Goal: Task Accomplishment & Management: Manage account settings

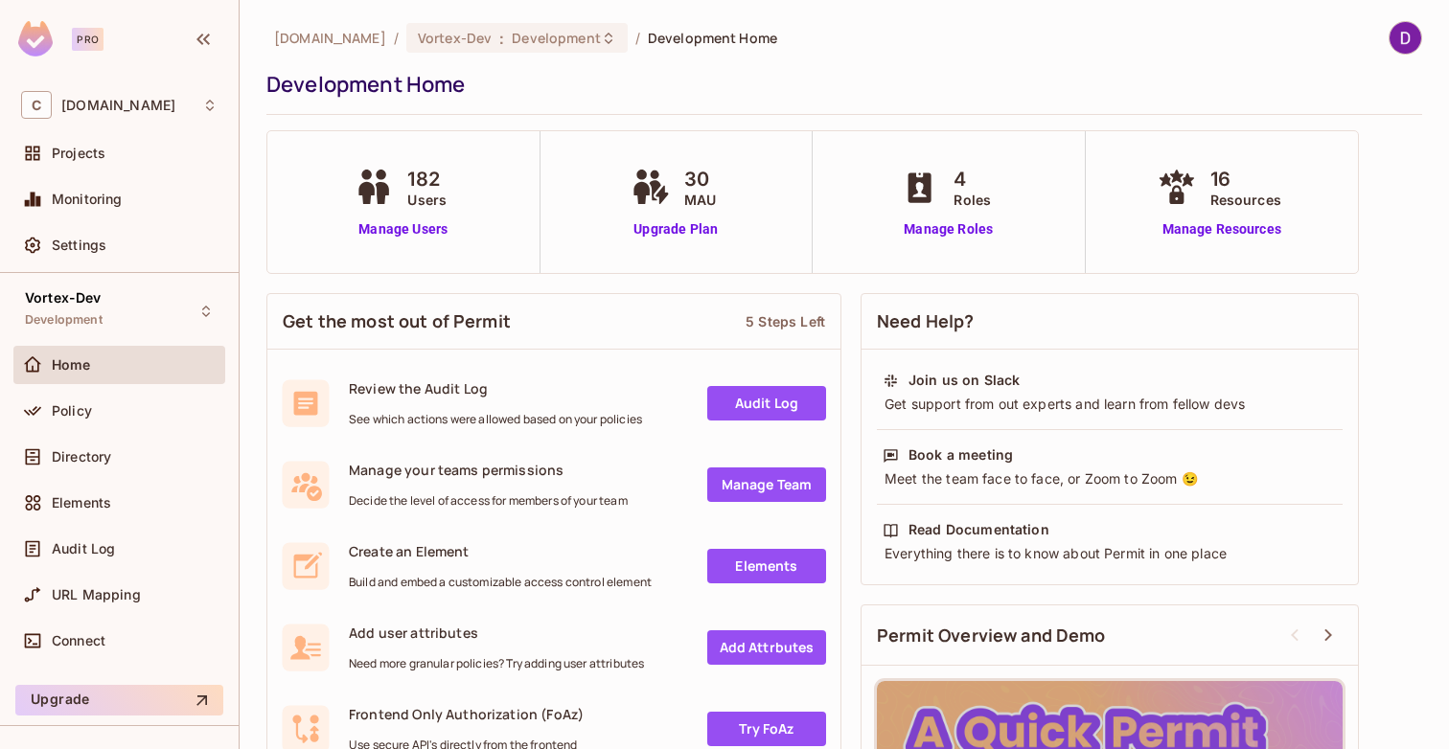
click at [92, 369] on div "Home" at bounding box center [135, 364] width 166 height 15
click at [87, 420] on div "Policy" at bounding box center [119, 411] width 196 height 23
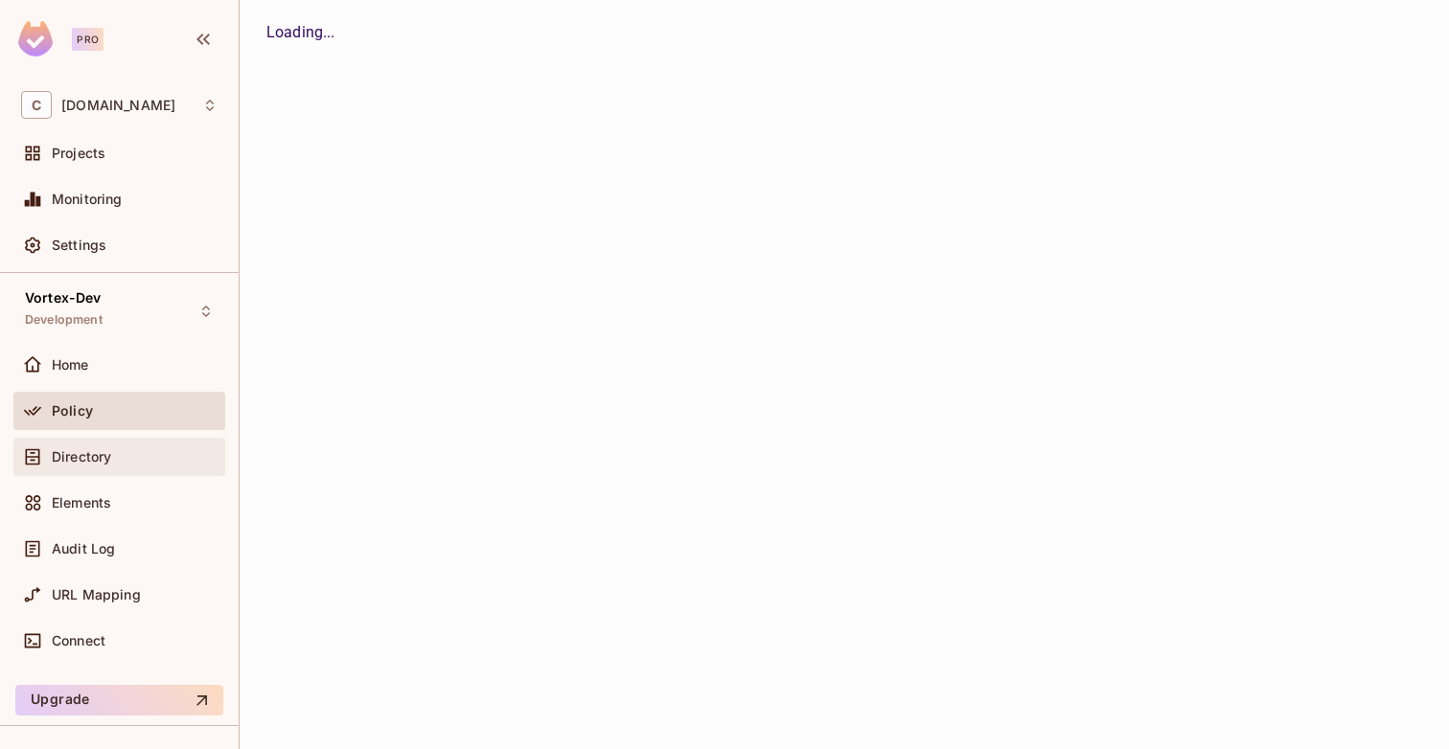
click at [87, 456] on span "Directory" at bounding box center [81, 456] width 59 height 15
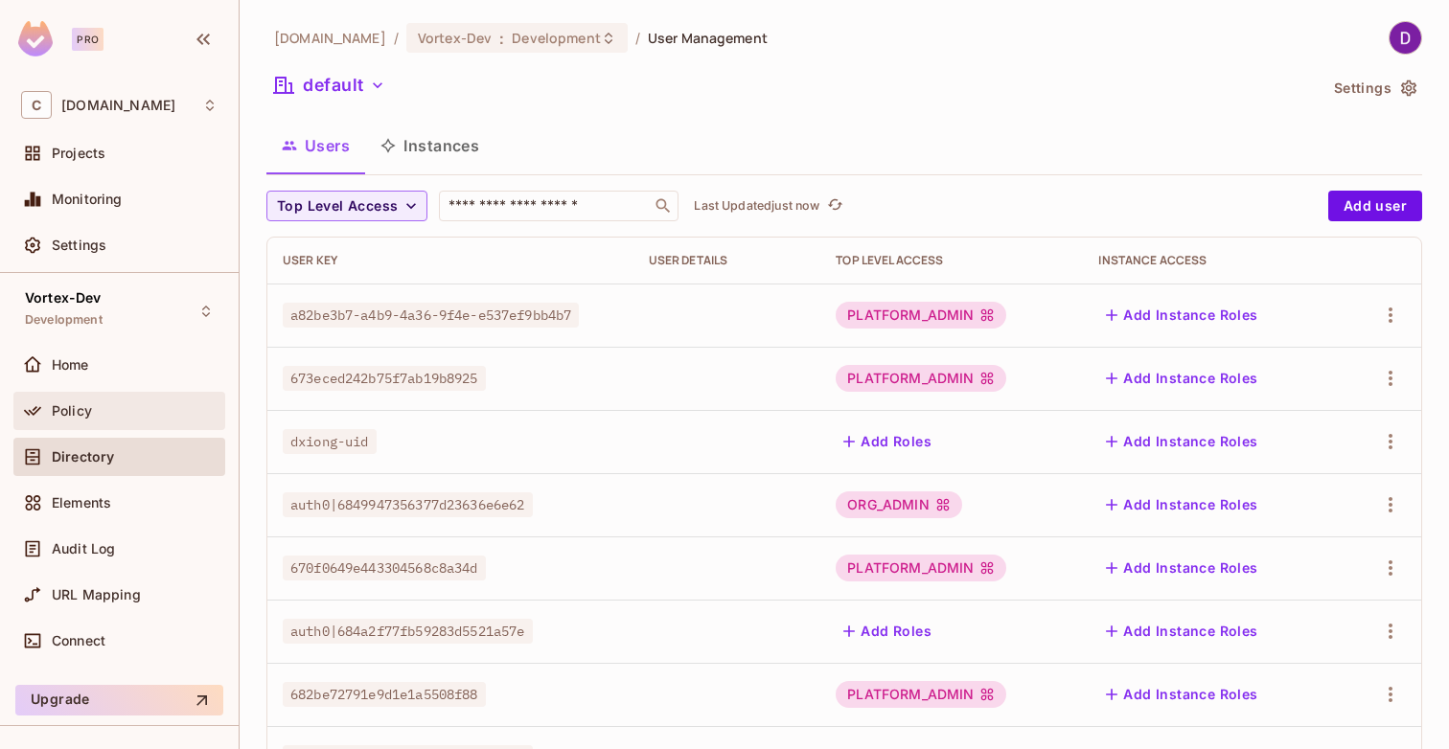
click at [99, 404] on div "Policy" at bounding box center [135, 410] width 166 height 15
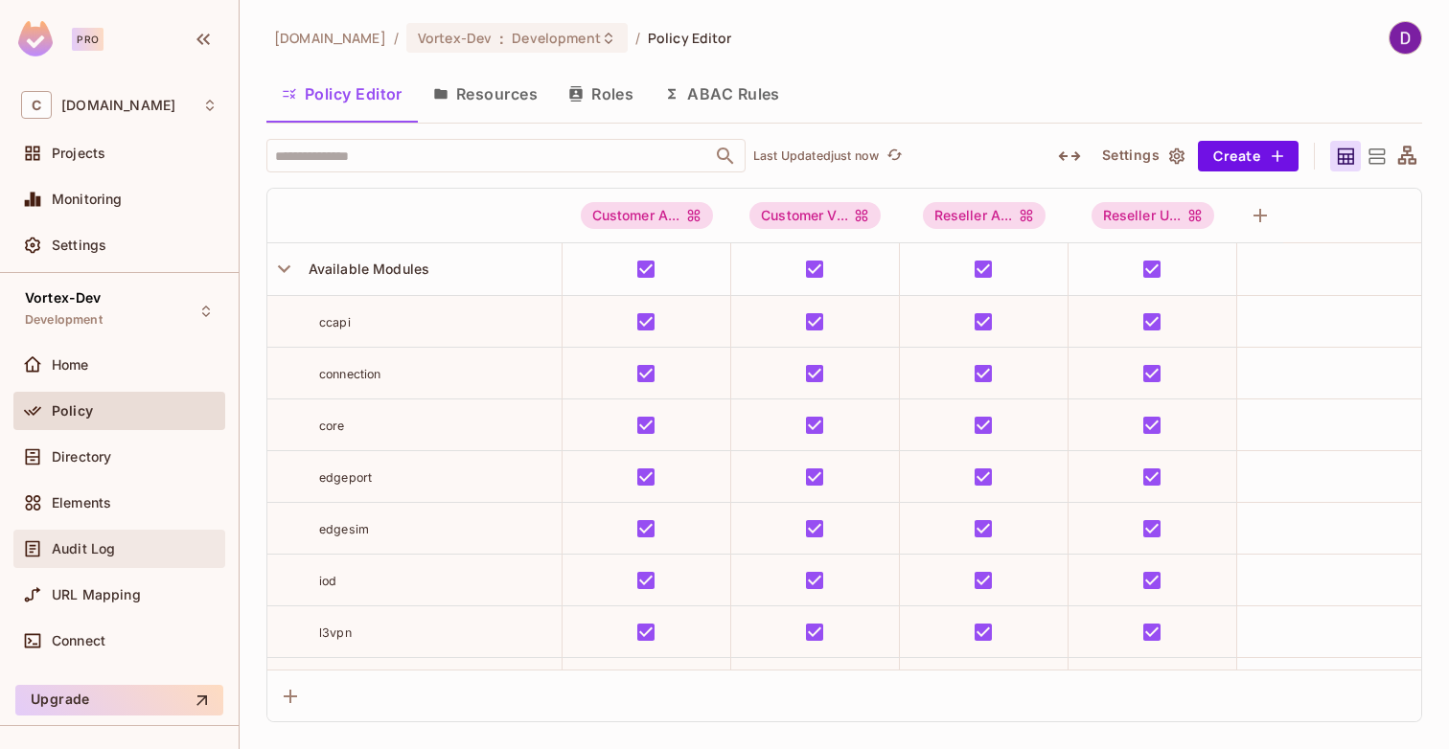
click at [96, 560] on div "Audit Log" at bounding box center [119, 549] width 196 height 23
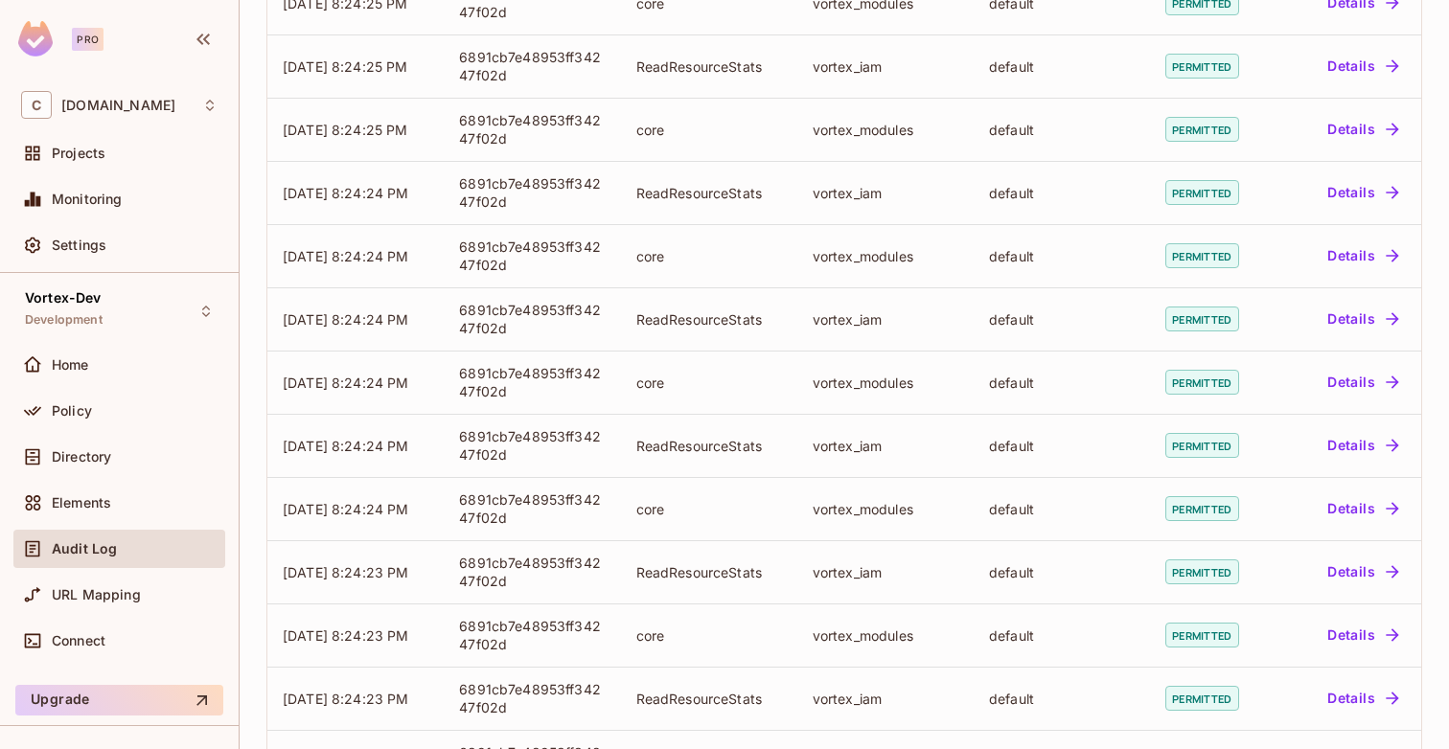
scroll to position [514, 0]
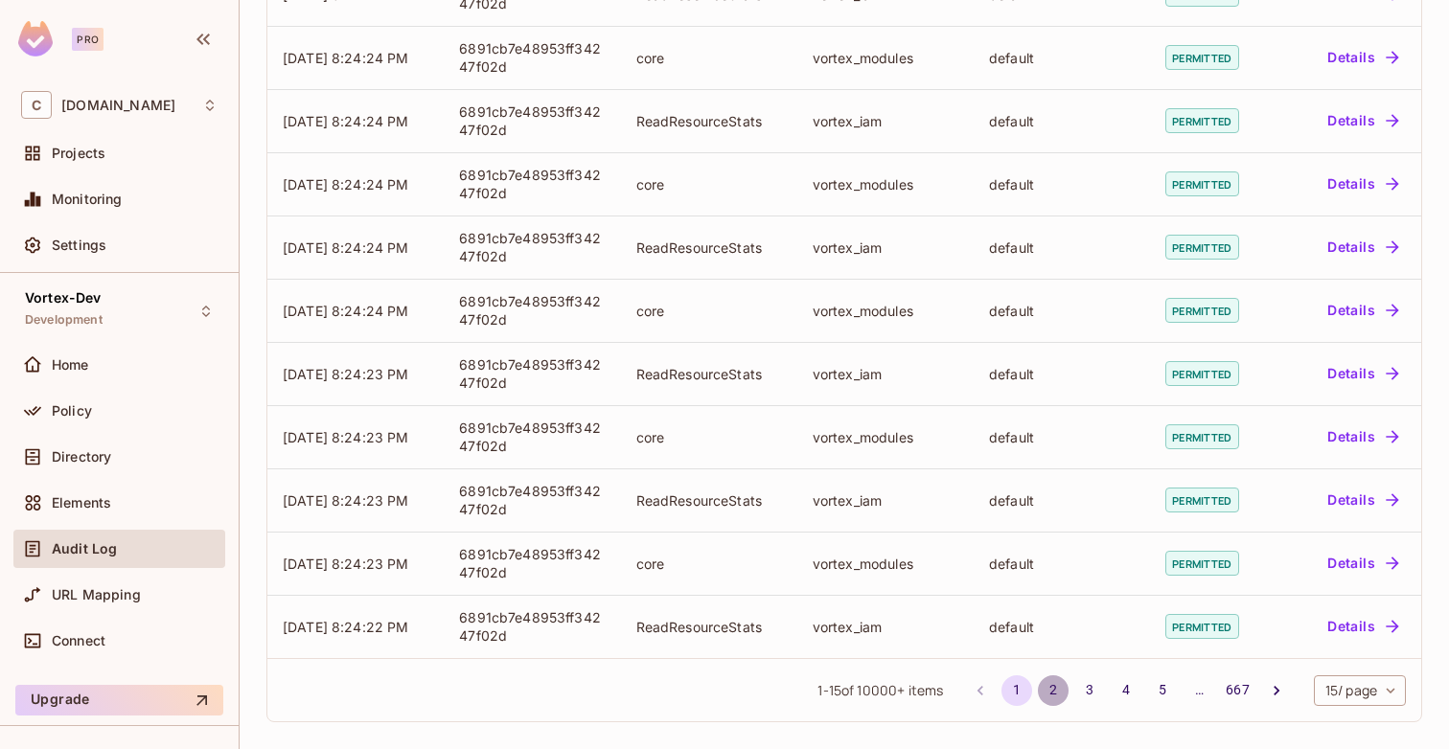
click at [1053, 684] on button "2" at bounding box center [1053, 691] width 31 height 31
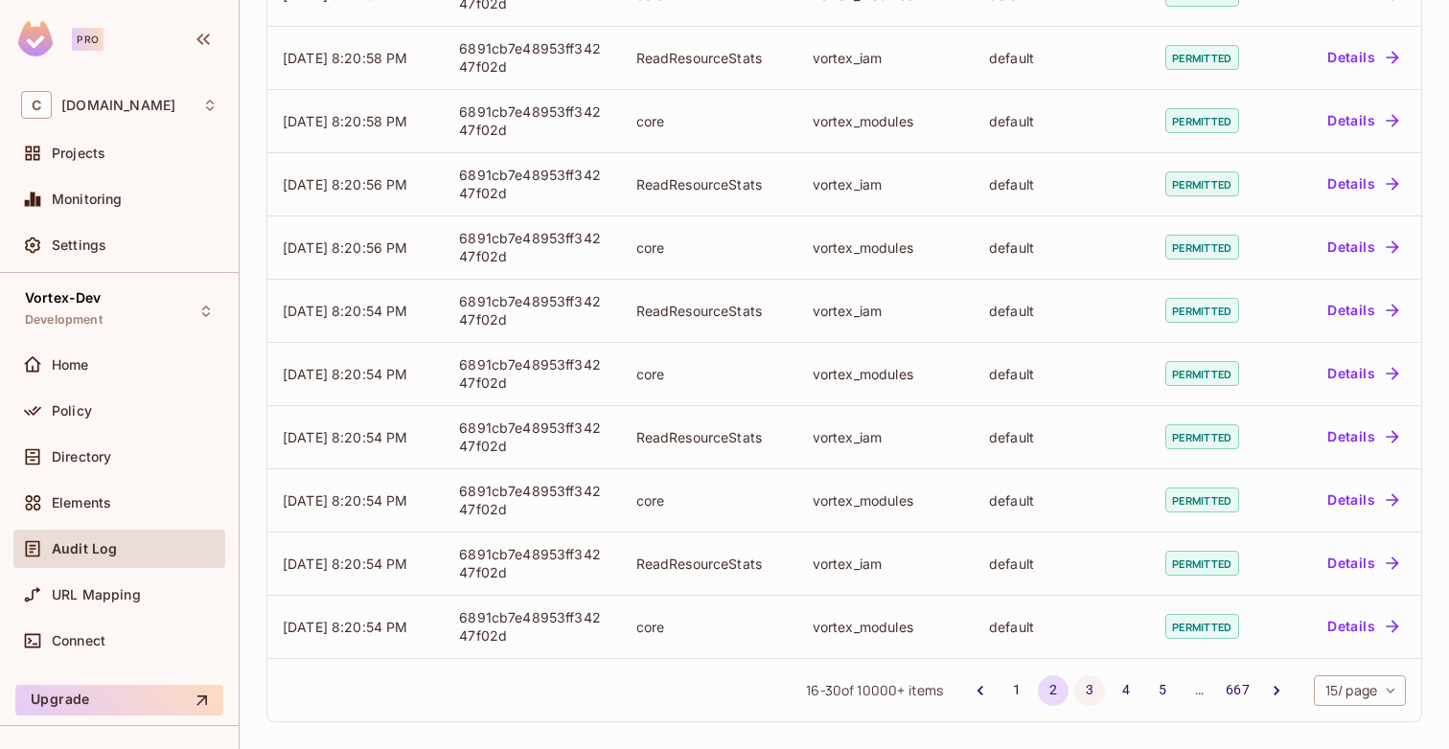
click at [1076, 689] on button "3" at bounding box center [1089, 691] width 31 height 31
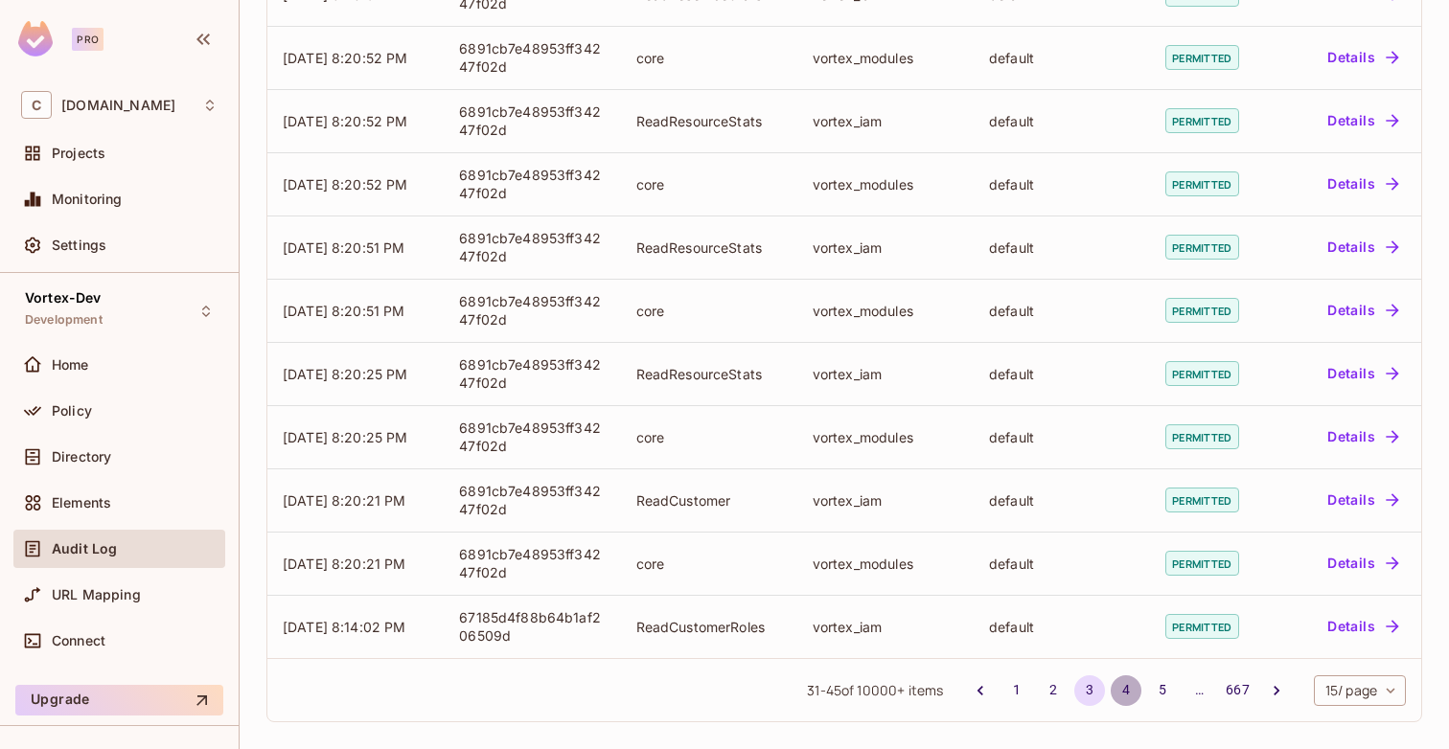
click at [1121, 689] on button "4" at bounding box center [1126, 691] width 31 height 31
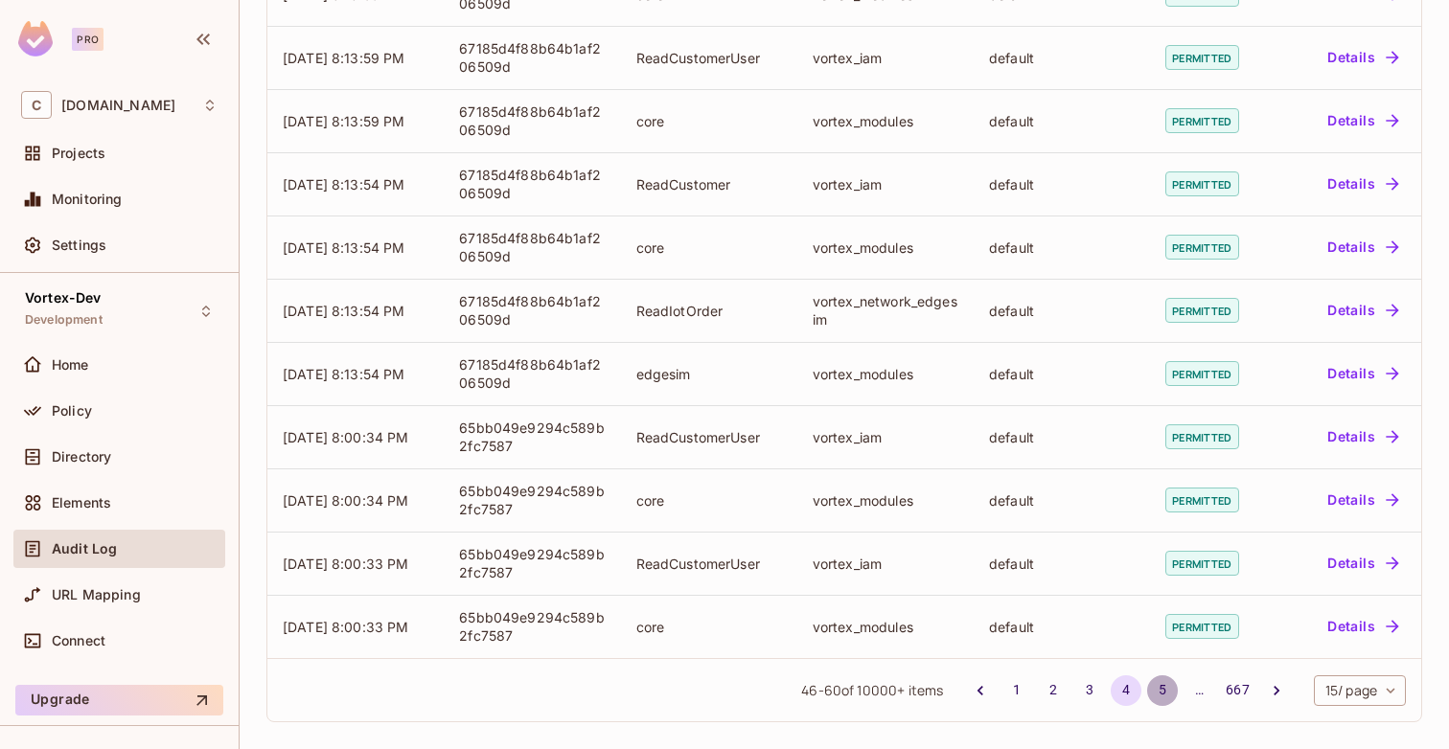
click at [1156, 681] on button "5" at bounding box center [1162, 691] width 31 height 31
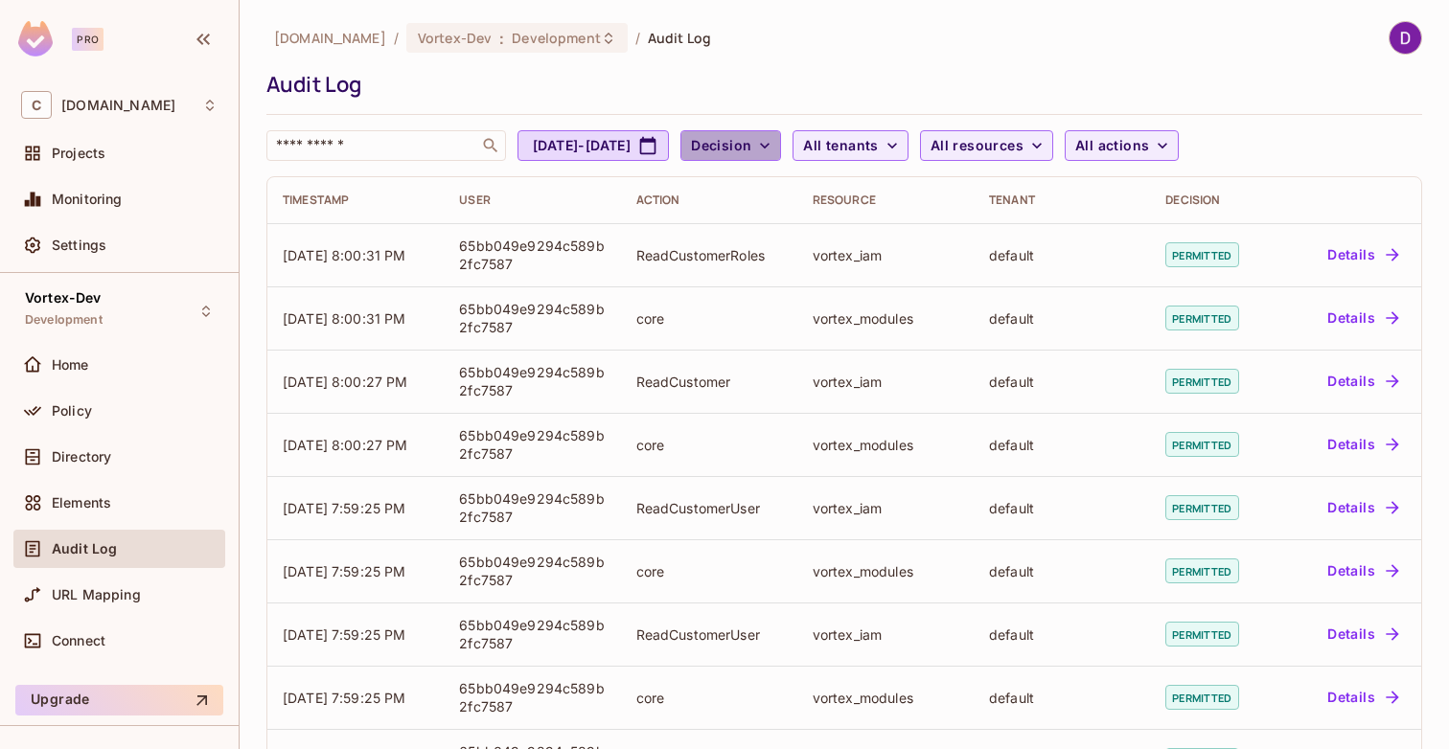
click at [751, 150] on span "Decision" at bounding box center [721, 146] width 60 height 24
click at [807, 224] on span "Denied" at bounding box center [816, 230] width 65 height 18
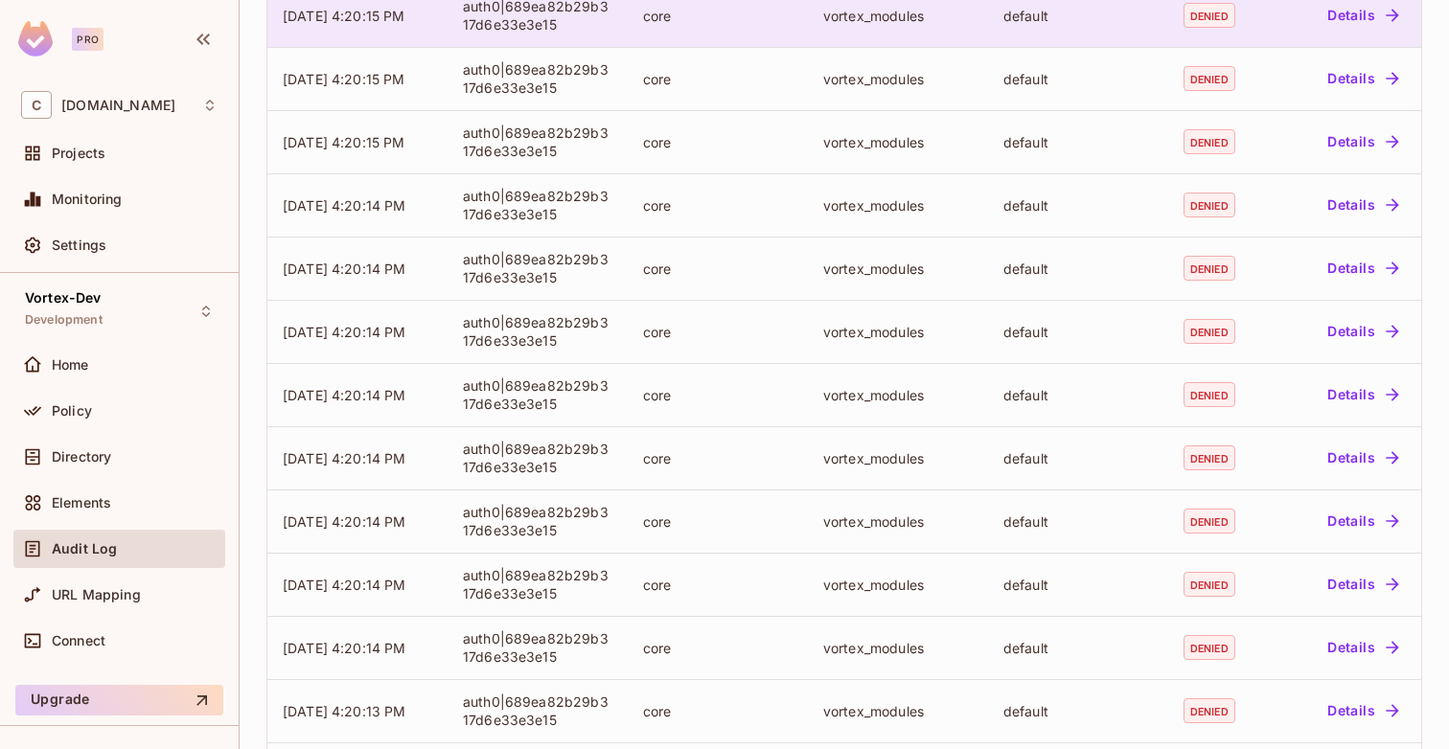
scroll to position [514, 0]
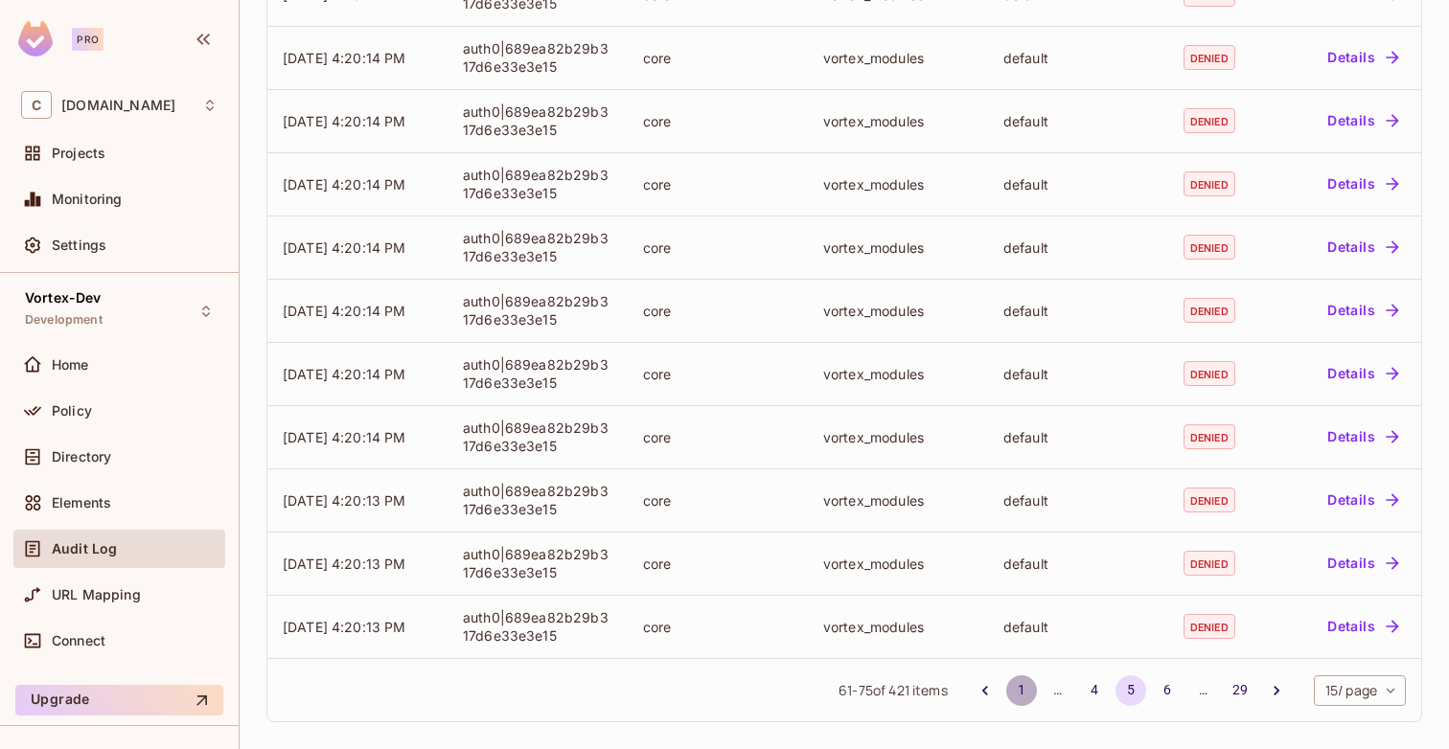
click at [1018, 691] on button "1" at bounding box center [1021, 691] width 31 height 31
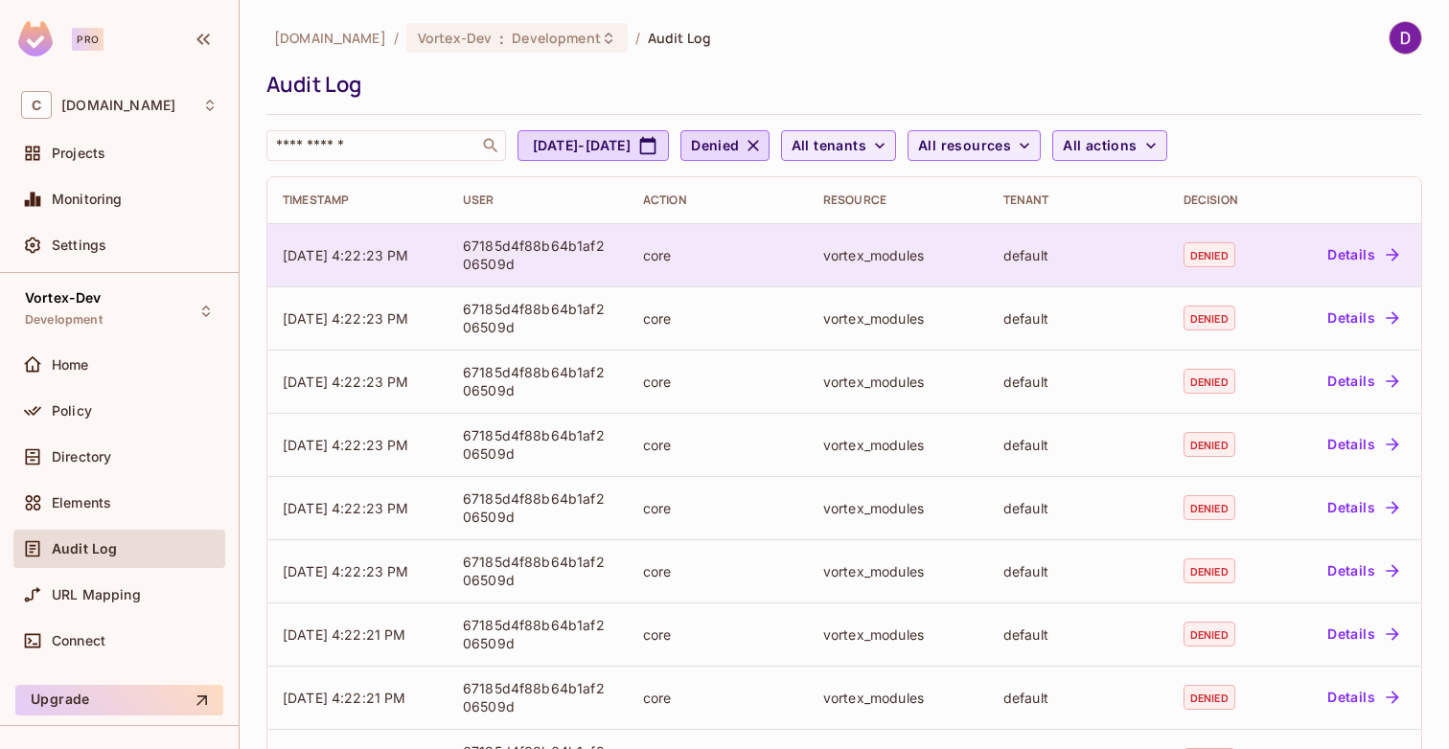
click at [547, 270] on div "67185d4f88b64b1af206509d" at bounding box center [537, 255] width 149 height 36
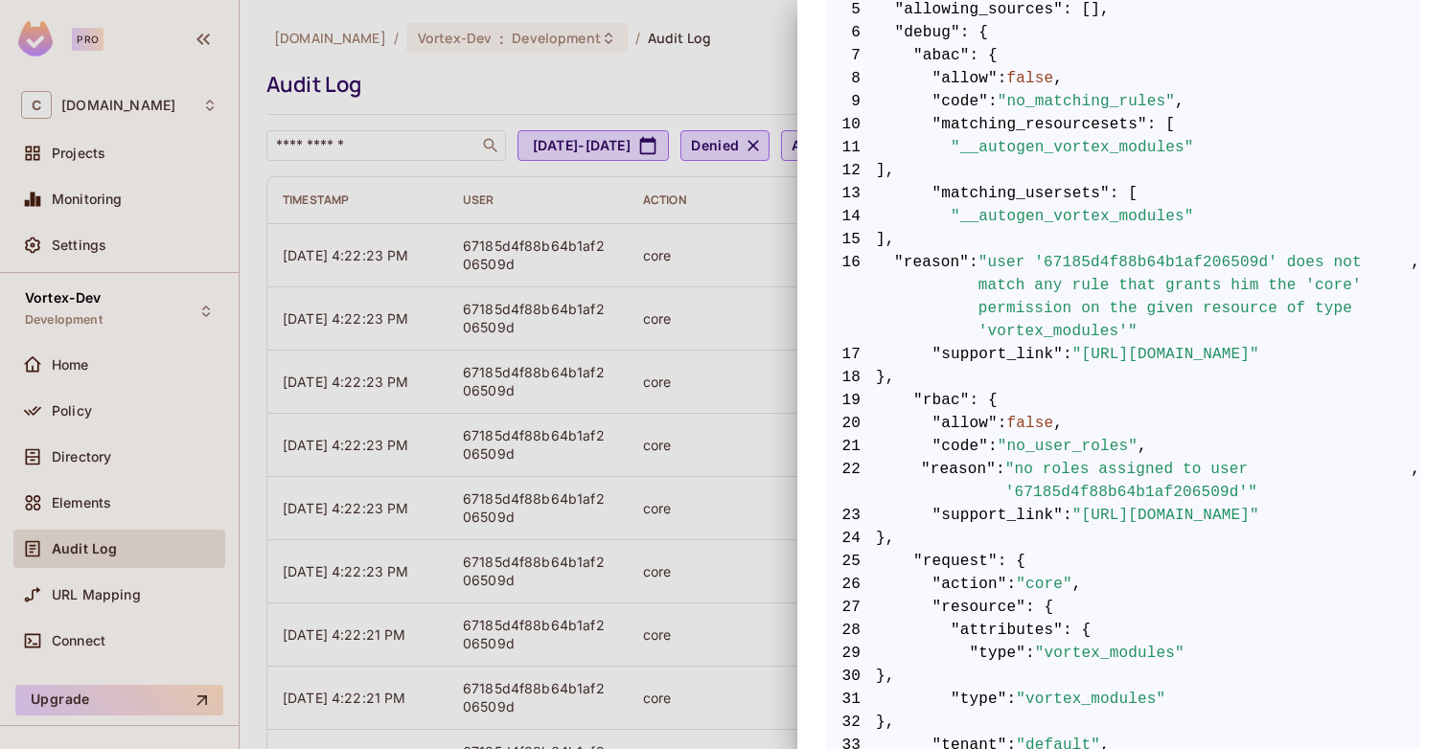
scroll to position [537, 0]
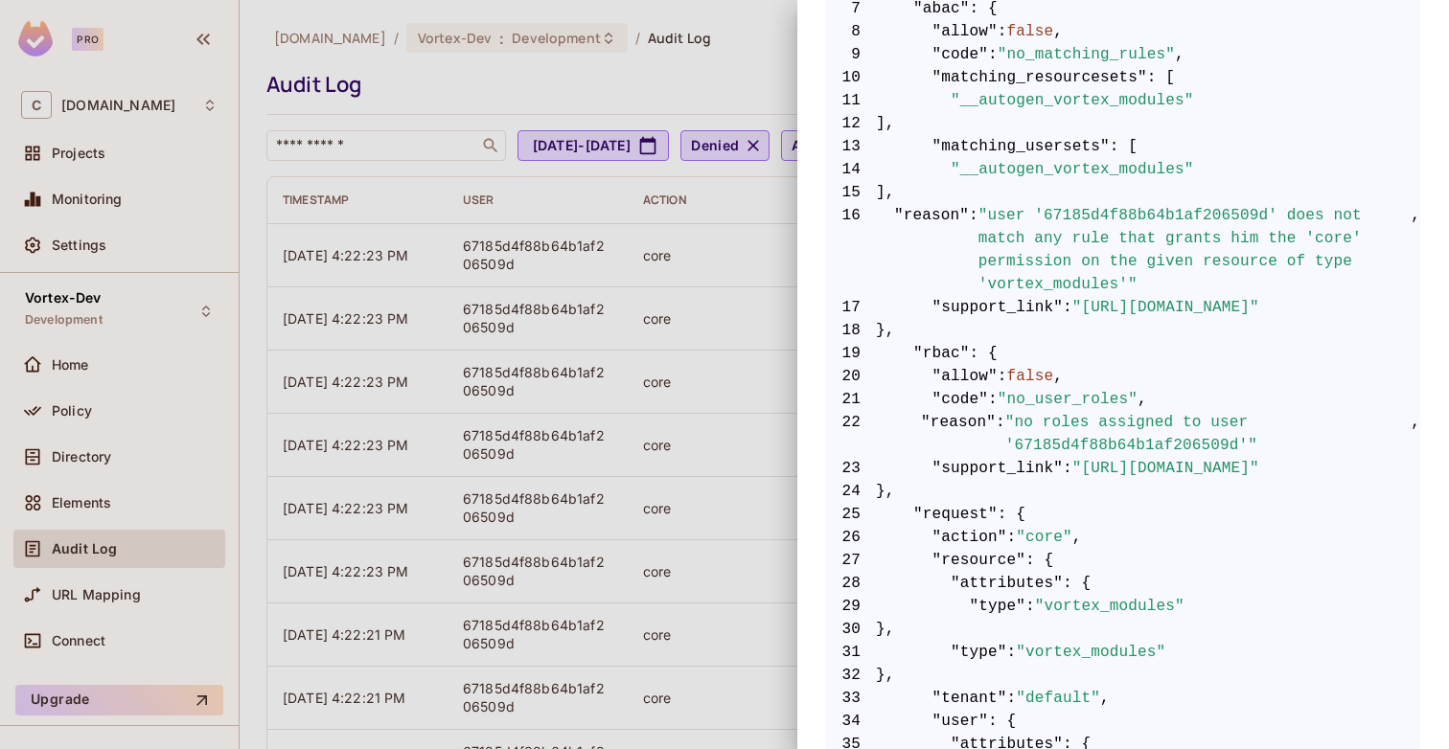
click at [1072, 449] on span ""no roles assigned to user '67185d4f88b64b1af206509d'"" at bounding box center [1207, 434] width 405 height 46
copy span "67185d4f88b64b1af206509d"
click at [73, 416] on div at bounding box center [724, 374] width 1449 height 749
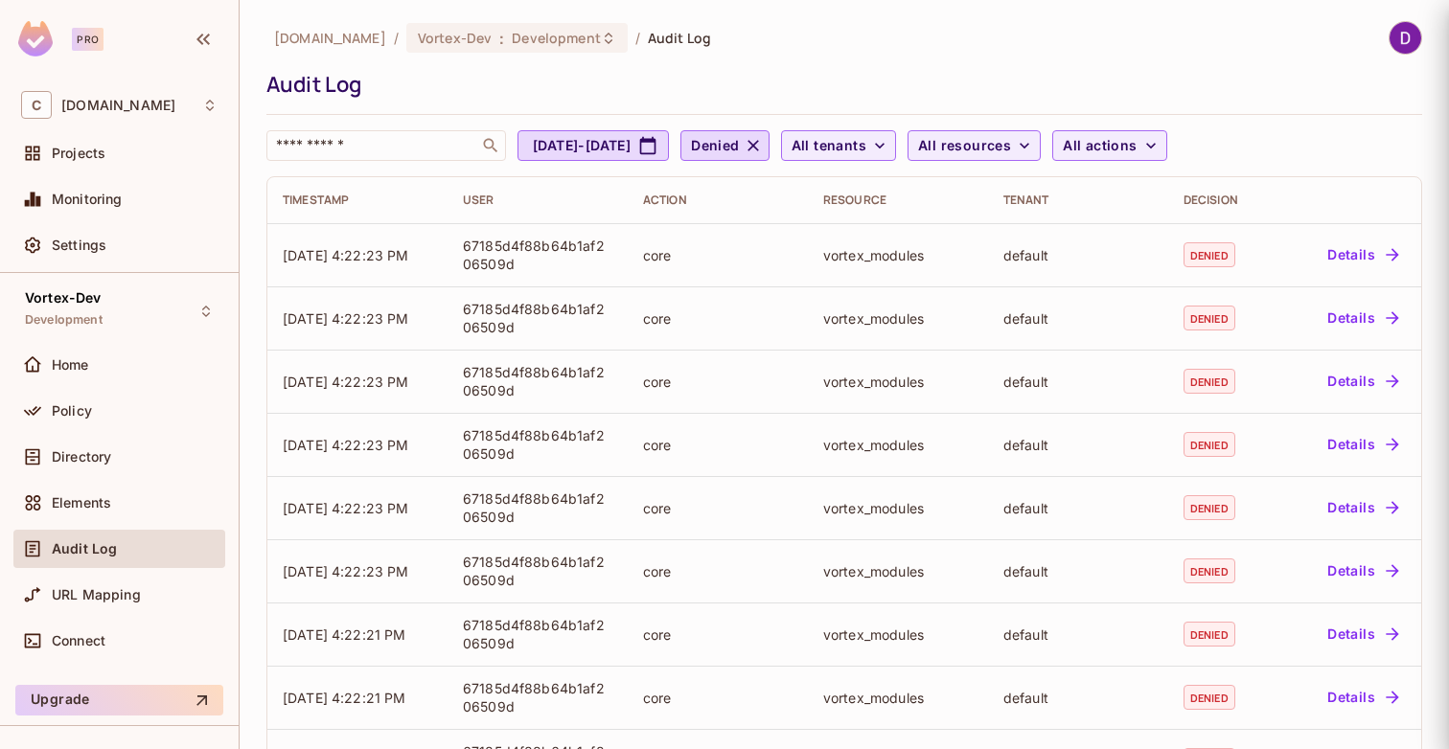
scroll to position [0, 0]
click at [73, 416] on span "Policy" at bounding box center [72, 410] width 40 height 15
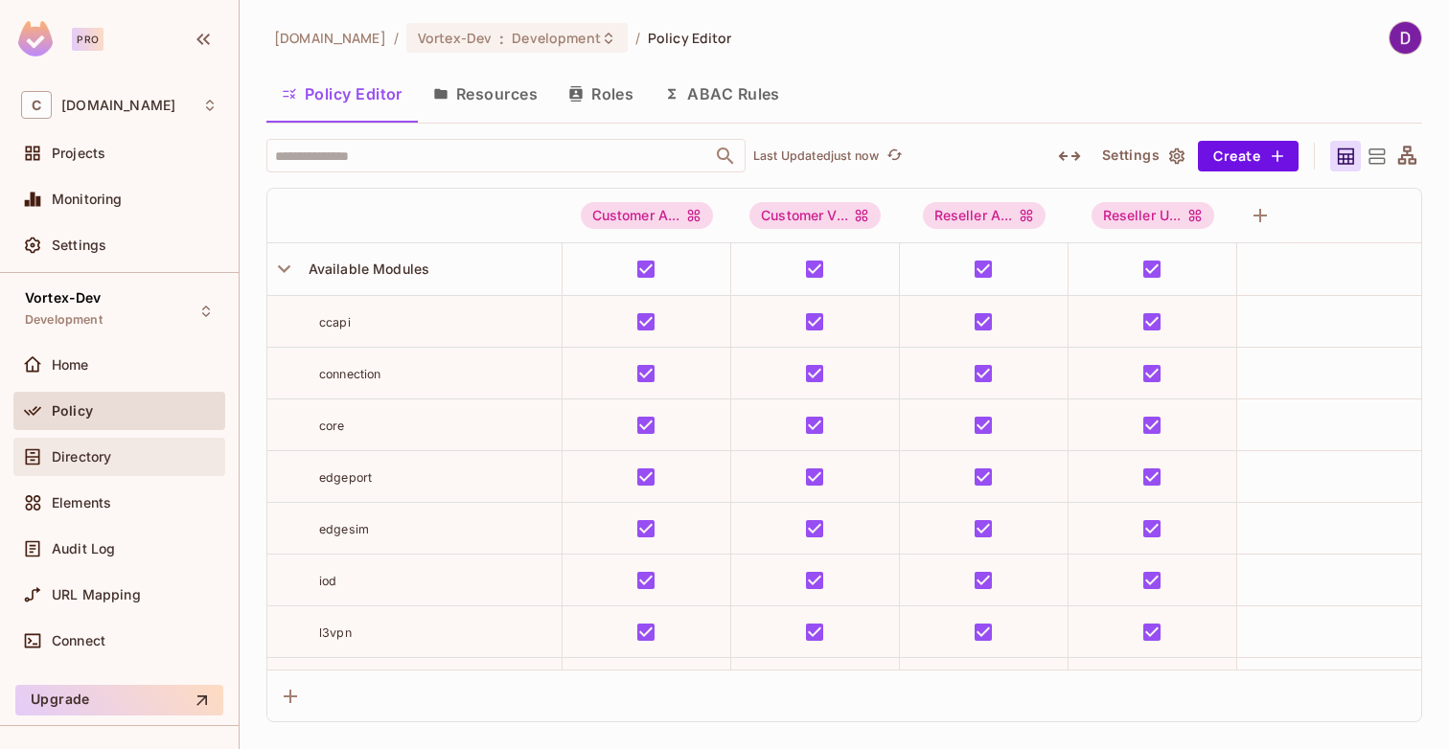
click at [102, 453] on span "Directory" at bounding box center [81, 456] width 59 height 15
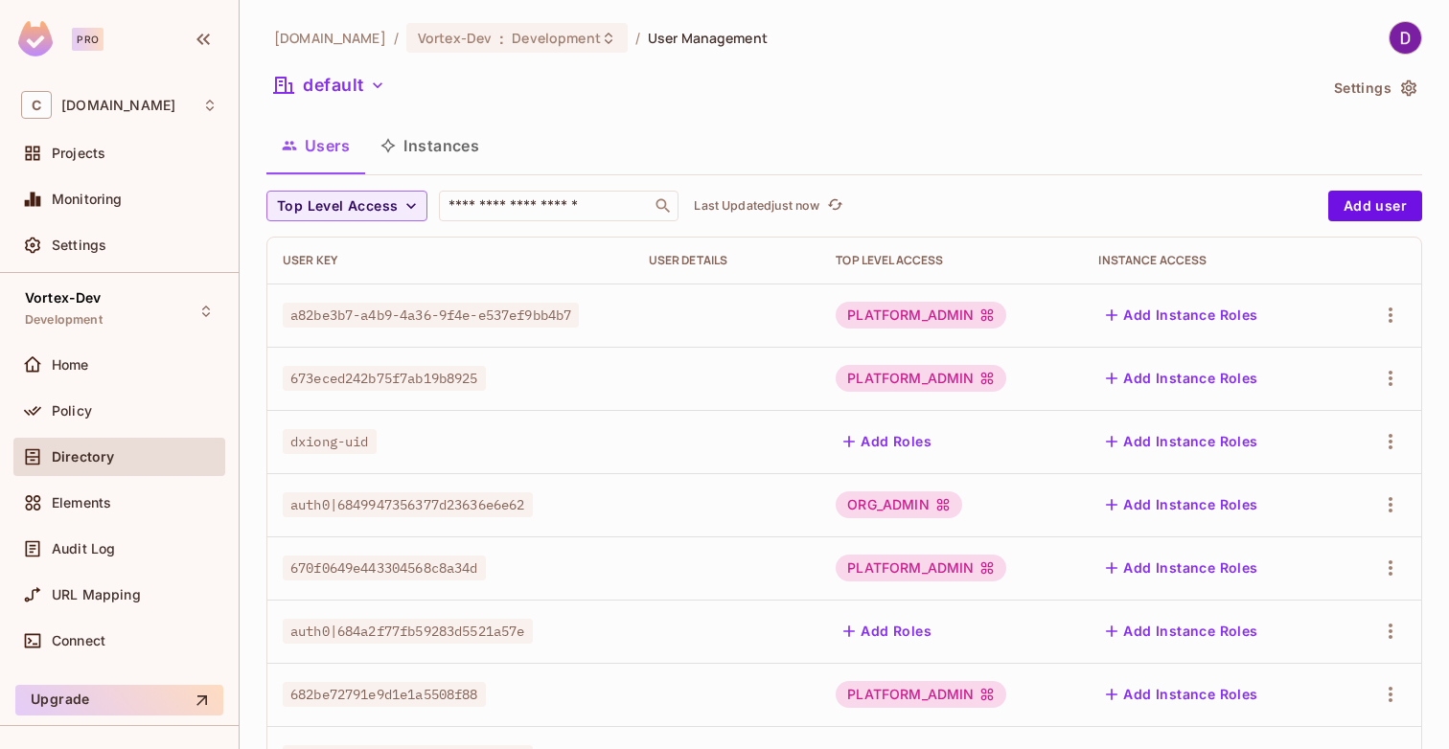
click at [411, 266] on div "User Key" at bounding box center [450, 260] width 335 height 15
click at [503, 206] on input "text" at bounding box center [545, 205] width 201 height 19
paste input "**********"
type input "**********"
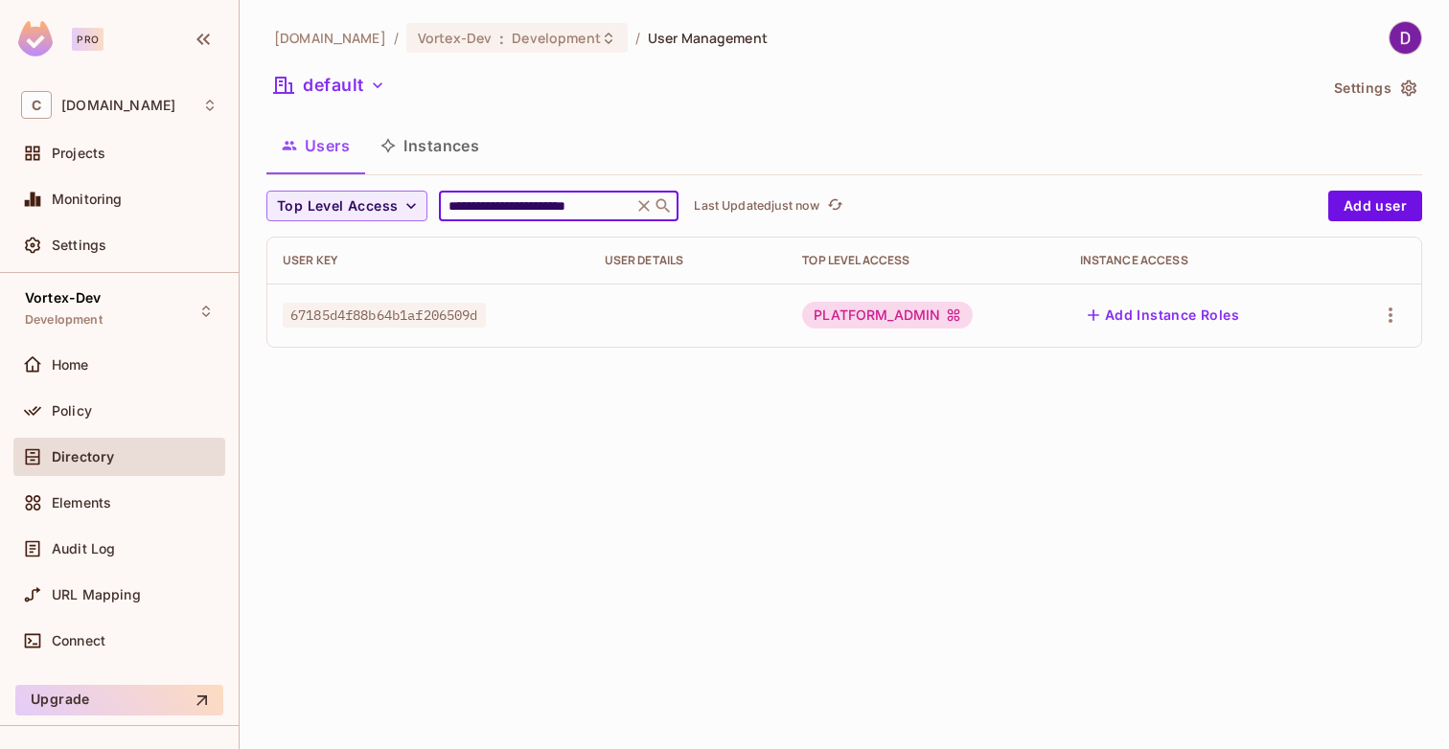
scroll to position [0, 0]
click at [443, 317] on span "67185d4f88b64b1af206509d" at bounding box center [384, 315] width 203 height 25
click at [923, 319] on div "PLATFORM_ADMIN" at bounding box center [887, 315] width 171 height 27
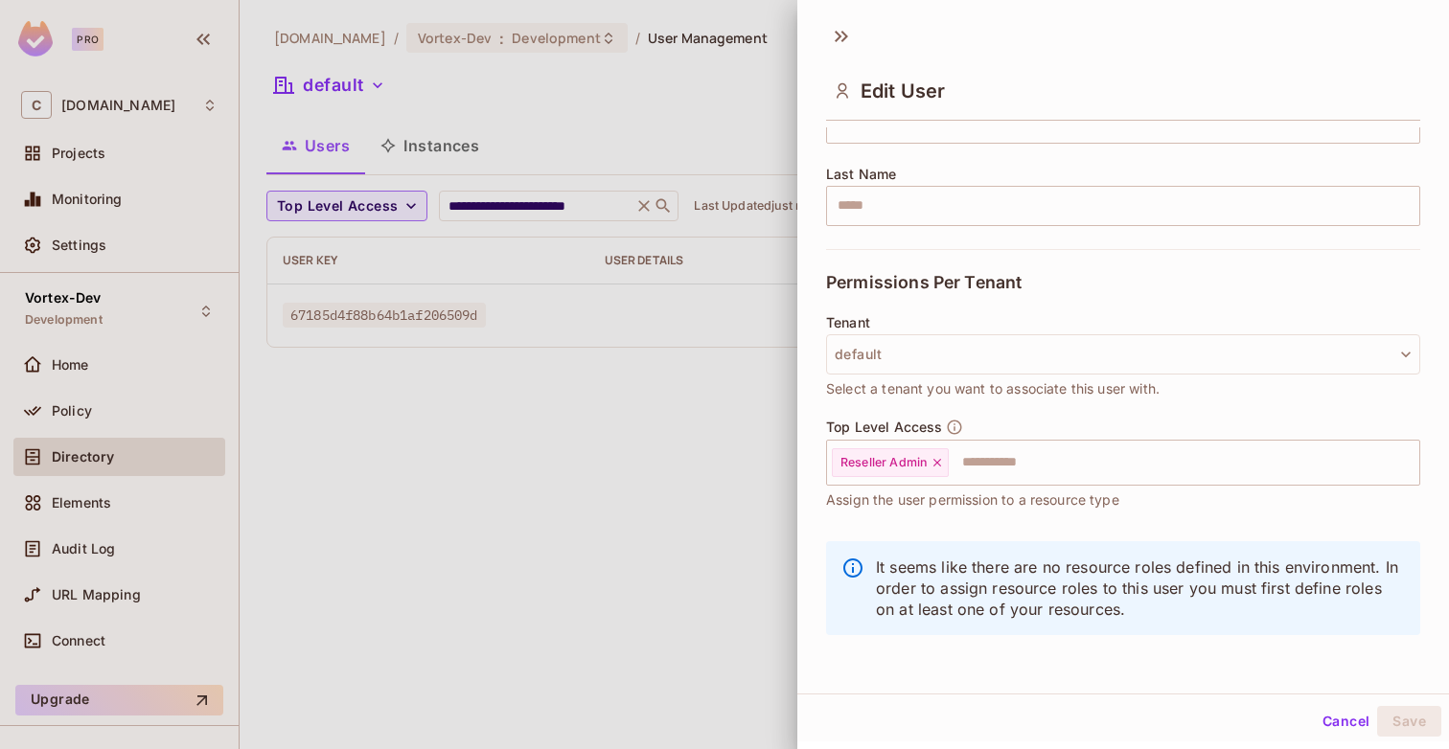
scroll to position [3, 0]
click at [744, 523] on div at bounding box center [724, 374] width 1449 height 749
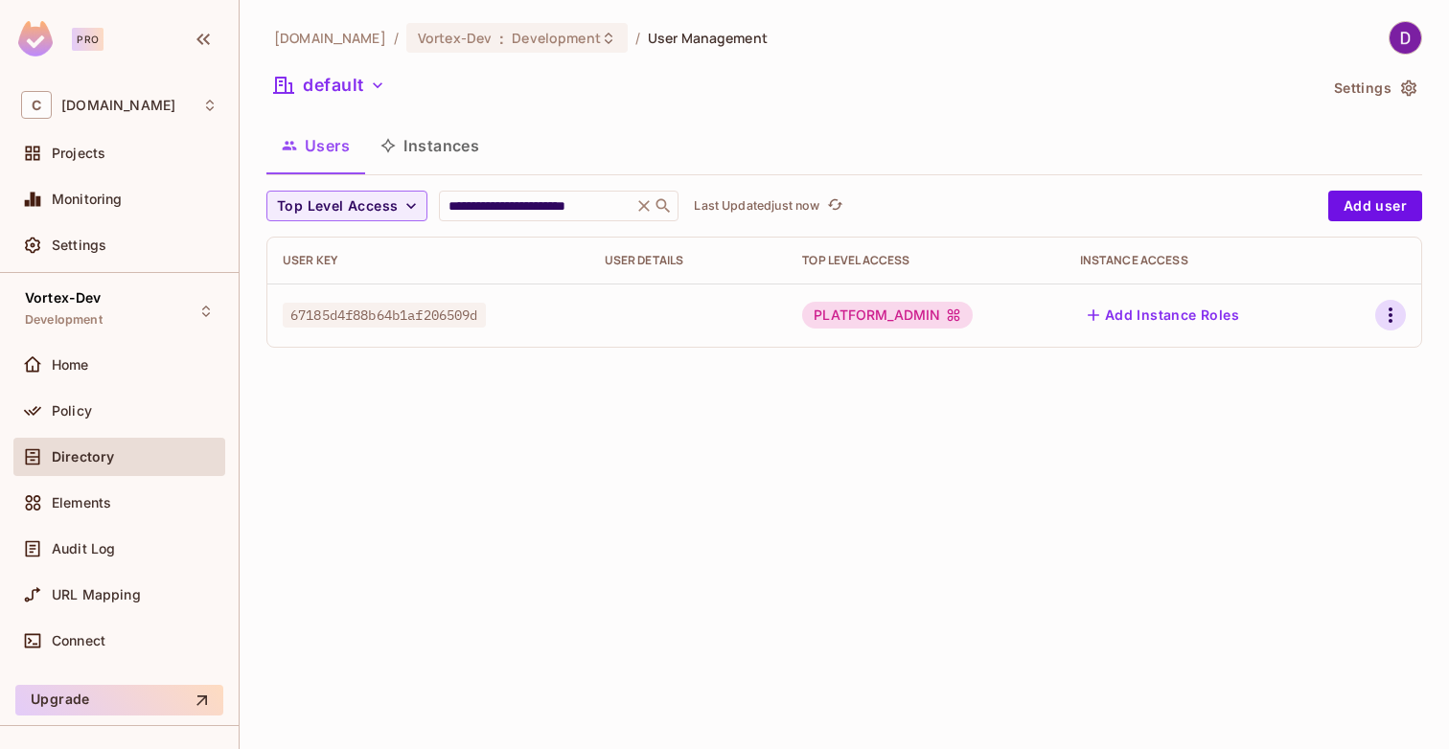
click at [1391, 315] on icon "button" at bounding box center [1390, 315] width 4 height 15
click at [1289, 357] on div "Edit" at bounding box center [1289, 359] width 26 height 19
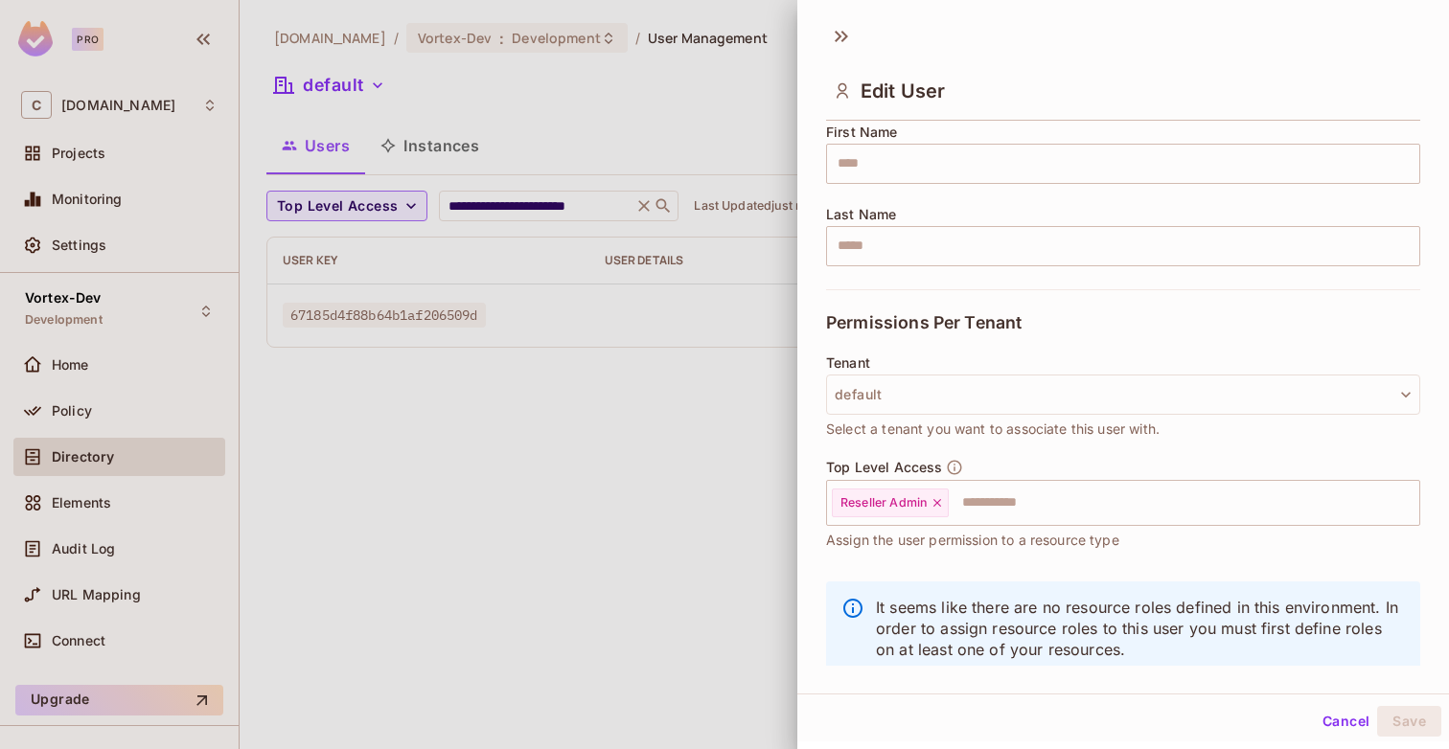
scroll to position [262, 0]
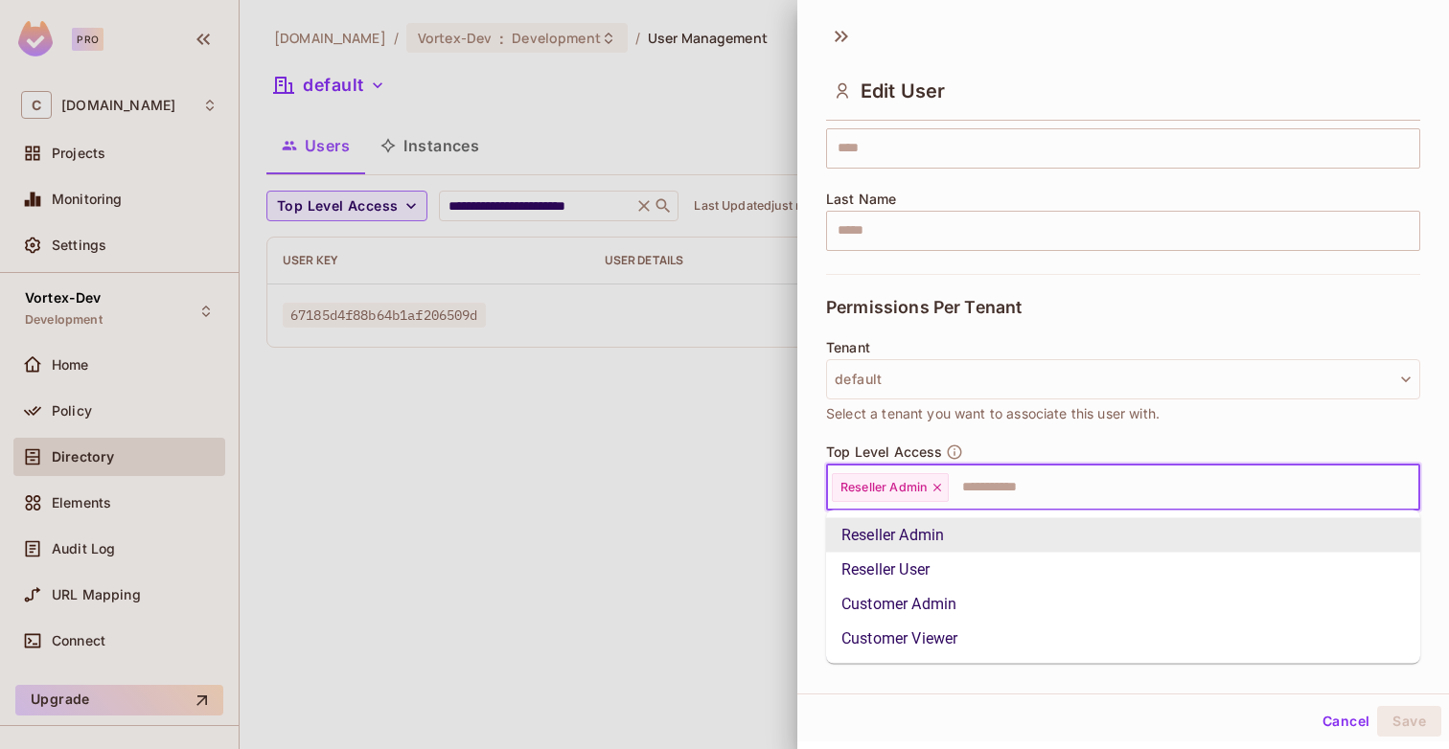
click at [993, 488] on input "text" at bounding box center [1167, 488] width 432 height 38
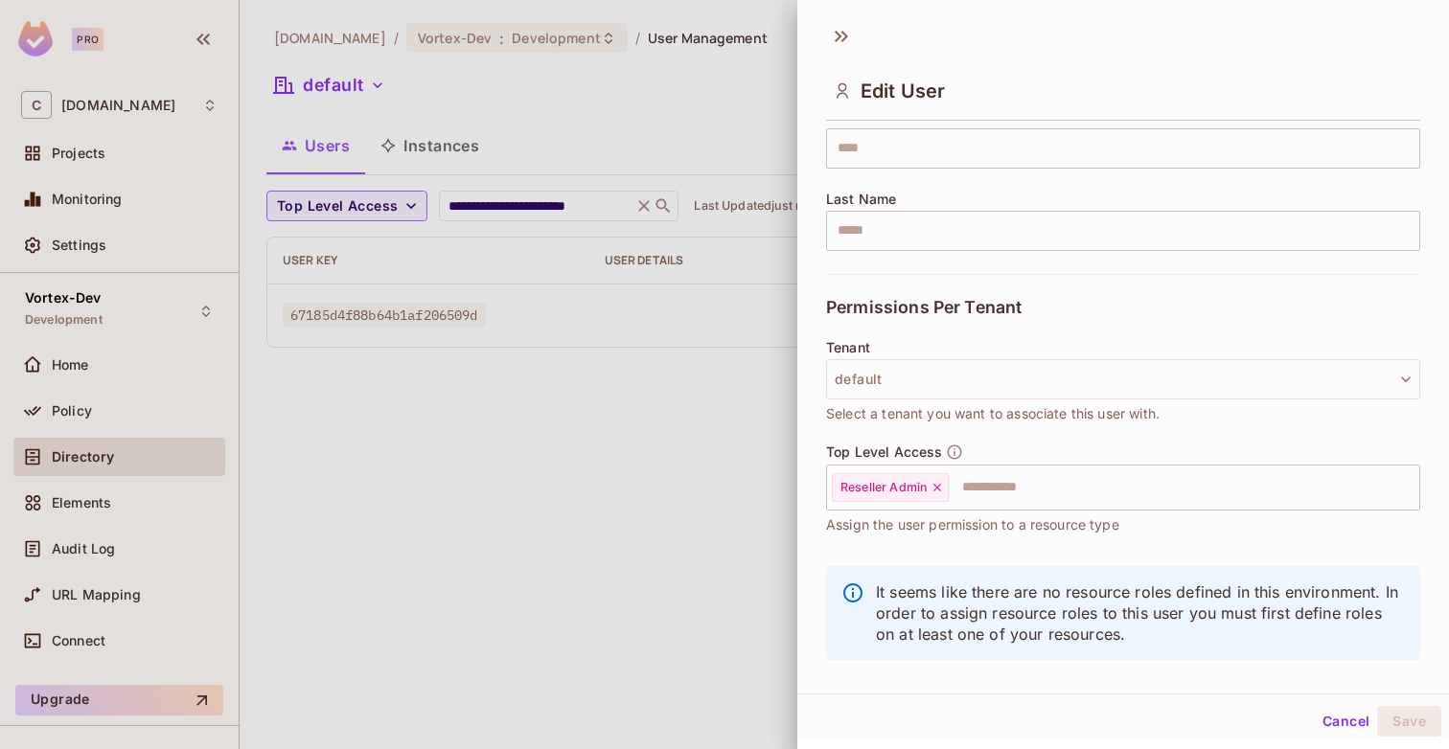
click at [1024, 449] on div "Top Level Access Reseller Admin ​ Assign the user permission to a resource type" at bounding box center [1123, 490] width 594 height 92
click at [1331, 717] on button "Cancel" at bounding box center [1346, 721] width 62 height 31
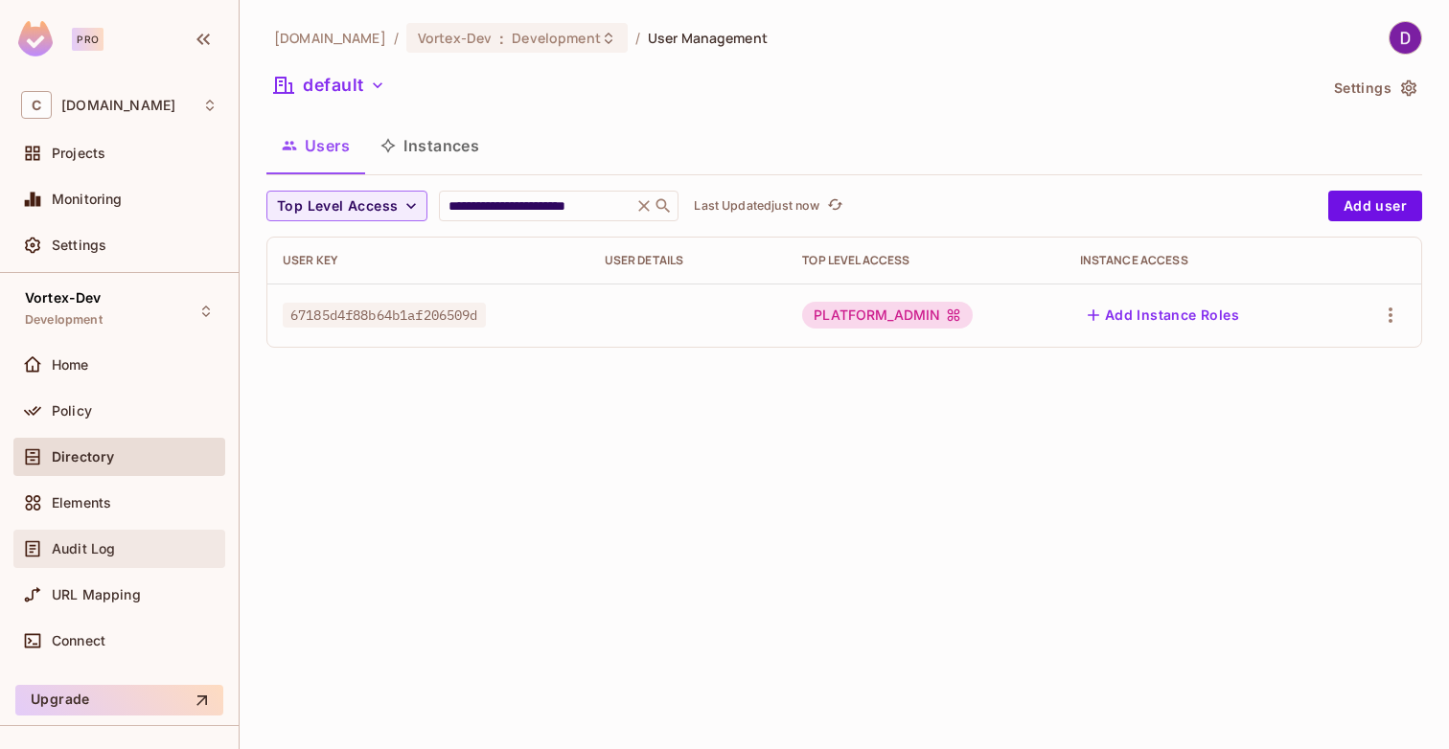
click at [93, 551] on span "Audit Log" at bounding box center [83, 548] width 63 height 15
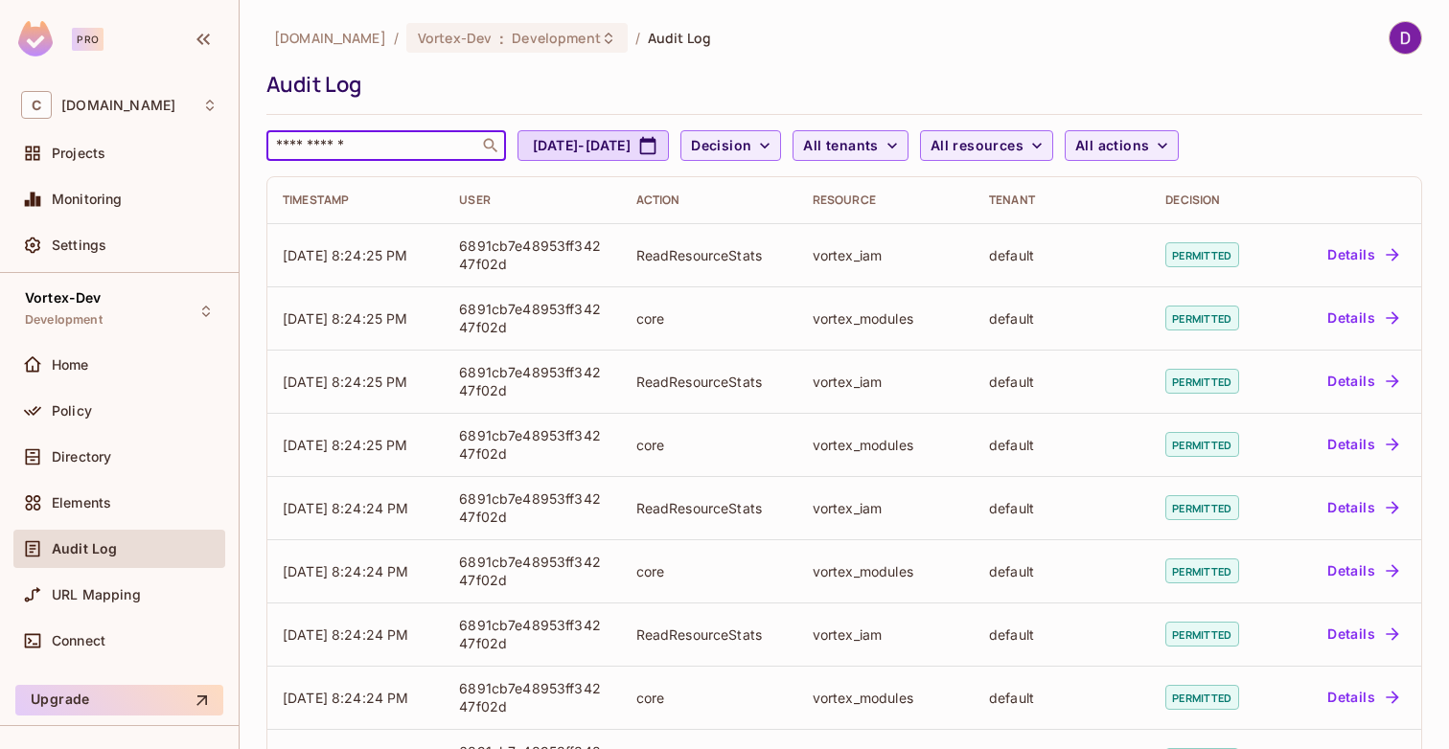
click at [406, 141] on input "text" at bounding box center [372, 145] width 201 height 19
paste input "**********"
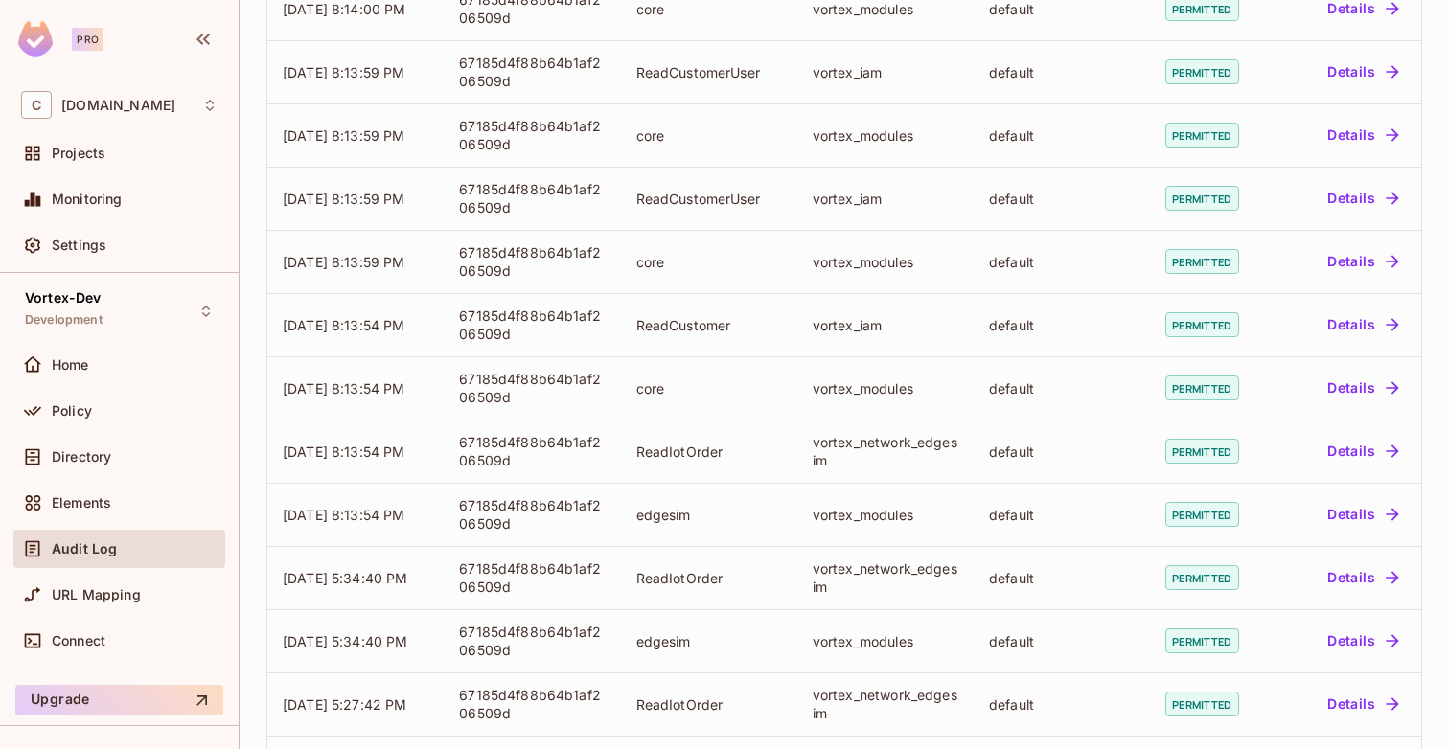
scroll to position [514, 0]
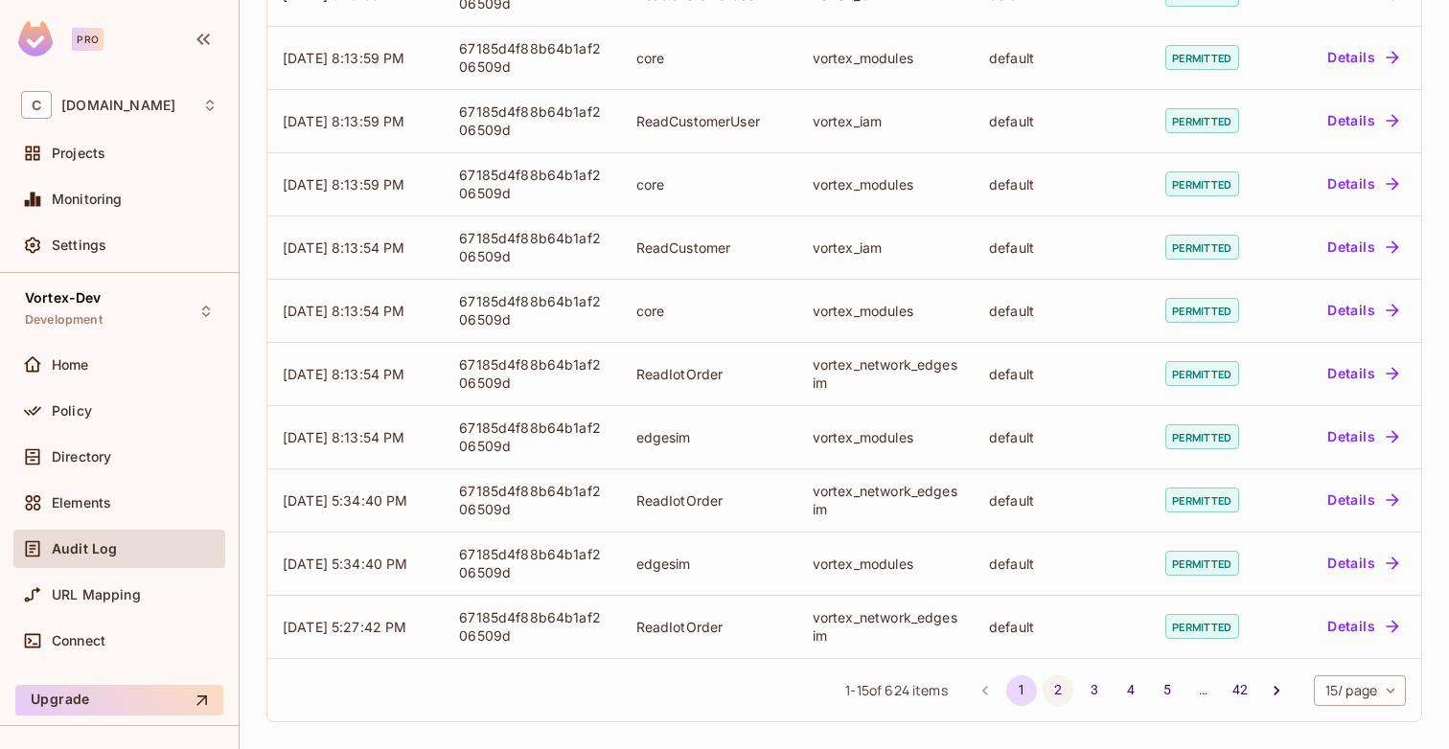
type input "**********"
click at [1053, 693] on button "2" at bounding box center [1057, 691] width 31 height 31
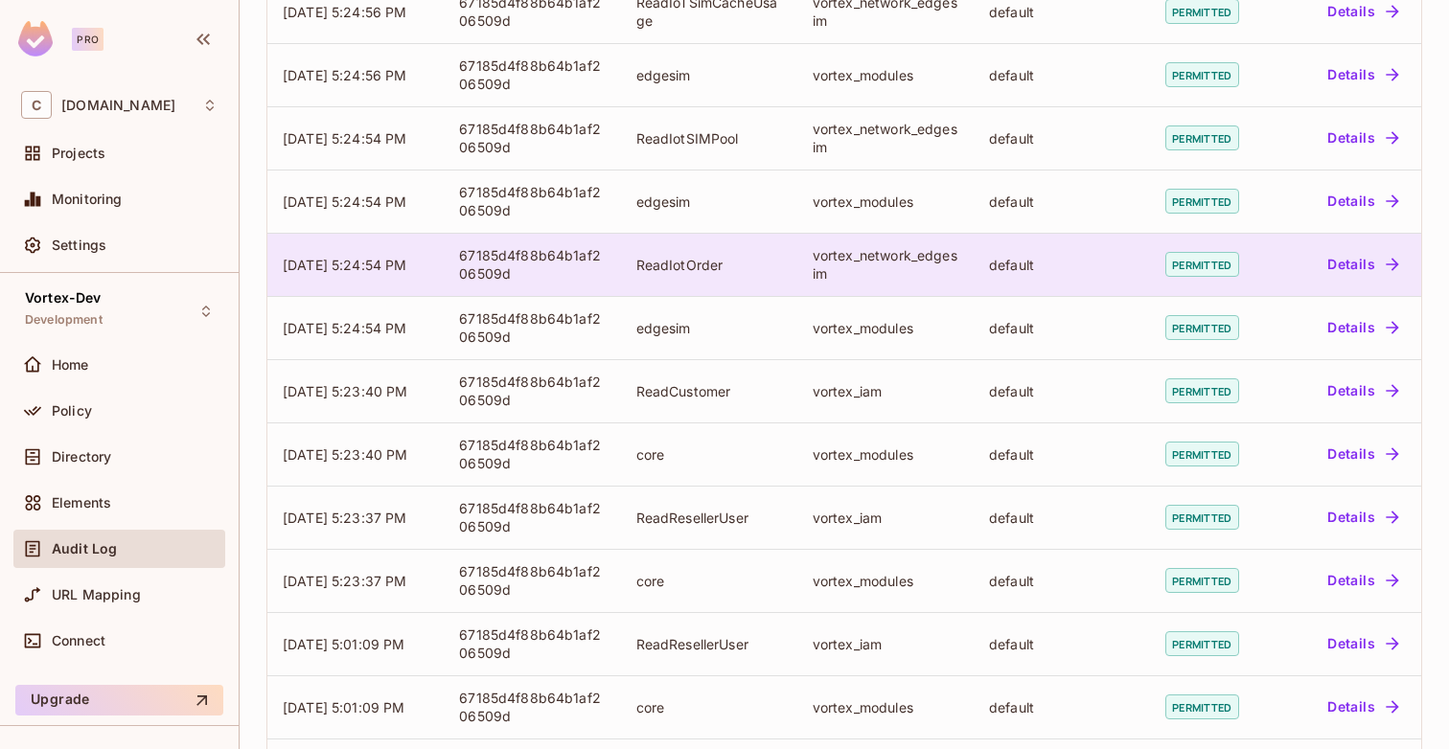
scroll to position [514, 0]
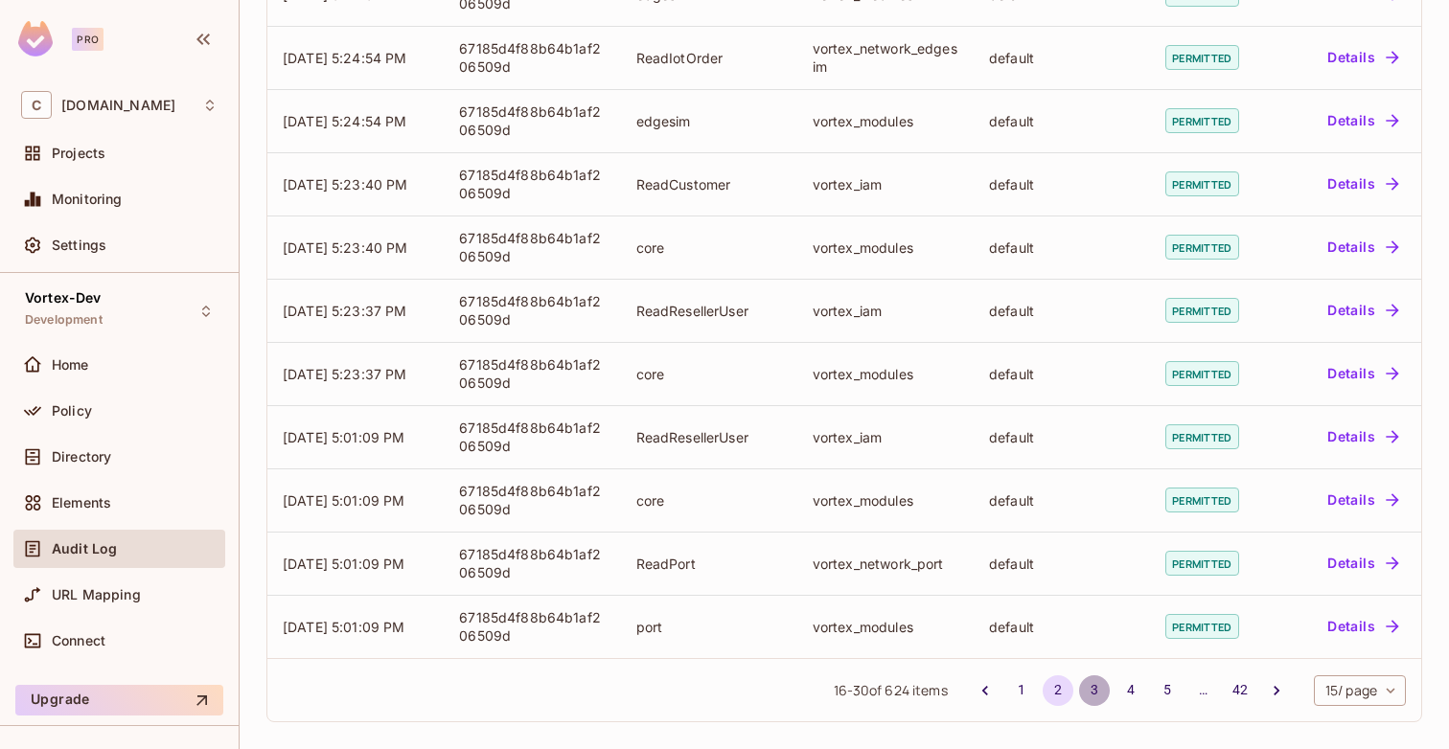
click at [1081, 692] on button "3" at bounding box center [1094, 691] width 31 height 31
